Goal: Go to known website: Go to known website

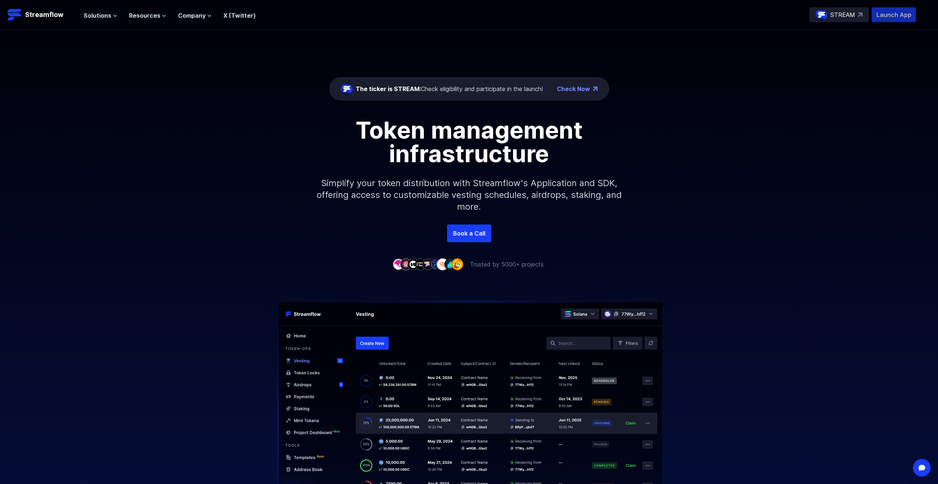
click at [897, 15] on p "Launch App" at bounding box center [893, 14] width 44 height 15
click at [895, 16] on p "Launch App" at bounding box center [893, 14] width 44 height 15
click at [816, 132] on div "Token management infrastructure Simplify your token distribution with Streamflo…" at bounding box center [469, 171] width 938 height 106
drag, startPoint x: 816, startPoint y: 132, endPoint x: 795, endPoint y: 104, distance: 34.9
click at [795, 104] on div "The ticker is STREAM: Check eligibility and participate in the launch! Check No…" at bounding box center [469, 127] width 938 height 195
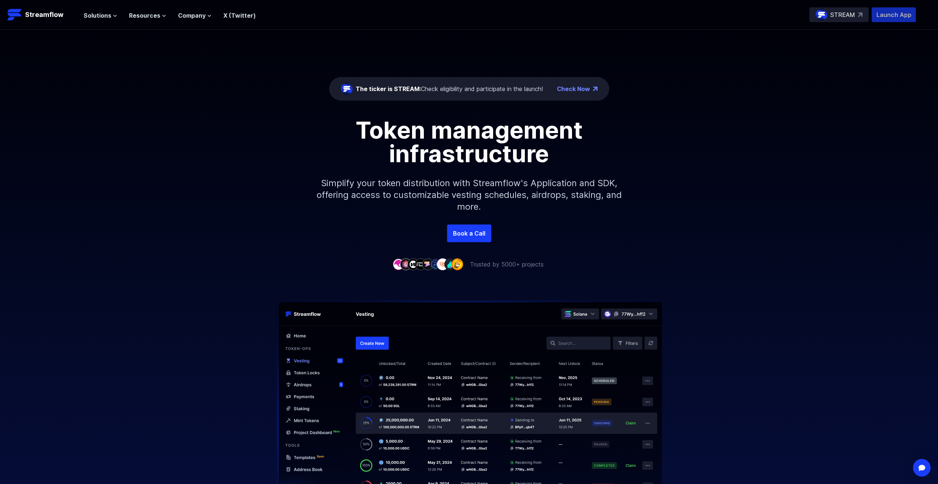
click at [900, 17] on p "Launch App" at bounding box center [893, 14] width 44 height 15
click at [877, 99] on div "The ticker is STREAM: Check eligibility and participate in the launch! Check No…" at bounding box center [469, 127] width 938 height 195
click at [866, 78] on div "The ticker is STREAM: Check eligibility and participate in the launch! Check No…" at bounding box center [469, 127] width 938 height 195
drag, startPoint x: 866, startPoint y: 78, endPoint x: 839, endPoint y: 65, distance: 29.3
click at [839, 65] on div "The ticker is STREAM: Check eligibility and participate in the launch! Check No…" at bounding box center [469, 127] width 938 height 195
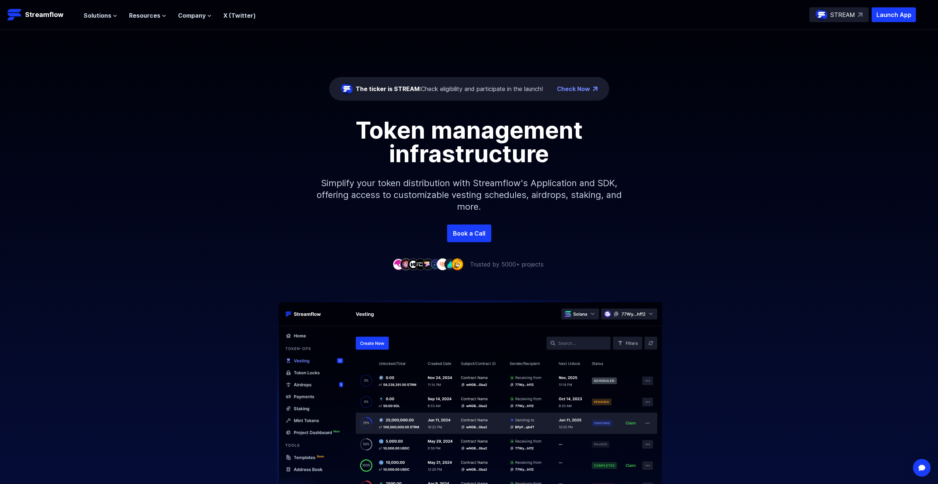
click at [774, 70] on div "The ticker is STREAM: Check eligibility and participate in the launch! Check No…" at bounding box center [469, 127] width 938 height 195
click at [769, 87] on div "The ticker is STREAM: Check eligibility and participate in the launch! Check No…" at bounding box center [469, 127] width 938 height 195
click at [782, 91] on div "The ticker is STREAM: Check eligibility and participate in the launch! Check No…" at bounding box center [469, 127] width 938 height 195
drag, startPoint x: 782, startPoint y: 91, endPoint x: 924, endPoint y: 0, distance: 168.5
click at [795, 67] on div "The ticker is STREAM: Check eligibility and participate in the launch! Check No…" at bounding box center [469, 127] width 938 height 195
